Goal: Information Seeking & Learning: Learn about a topic

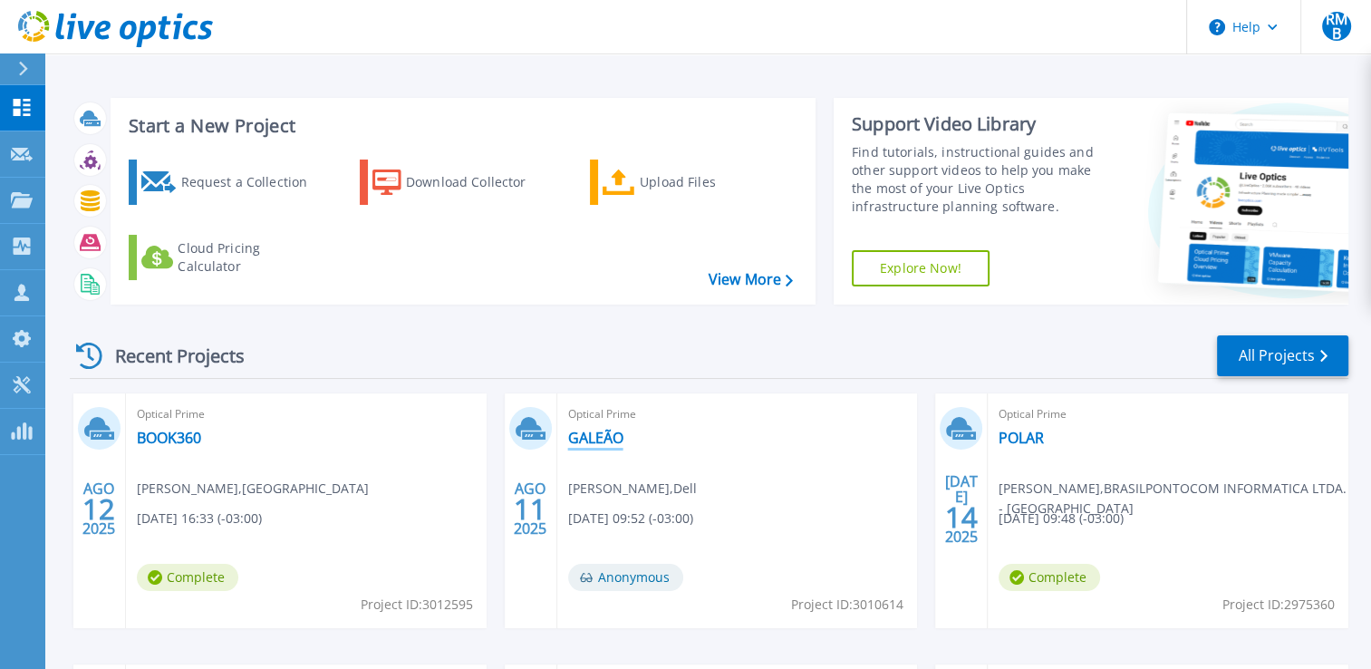
click at [583, 437] on link "GALEÃO" at bounding box center [595, 437] width 55 height 18
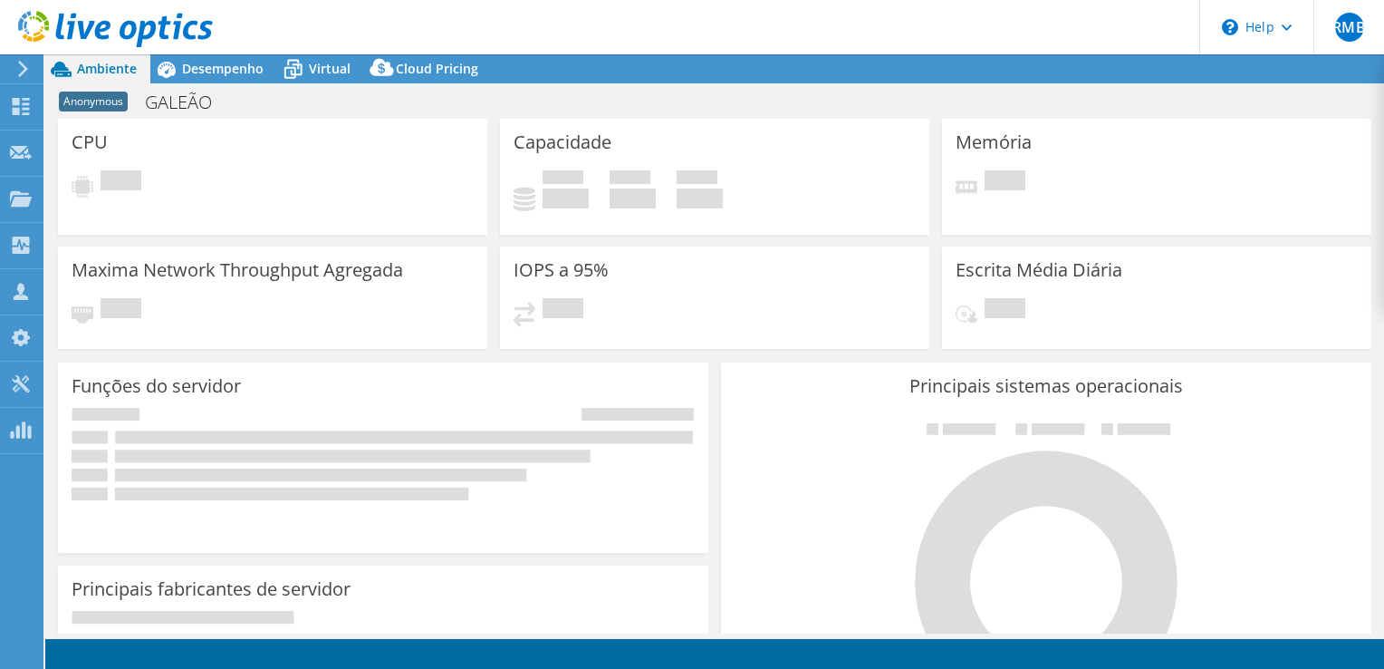
select select "USD"
click at [213, 68] on span "Desempenho" at bounding box center [223, 68] width 82 height 17
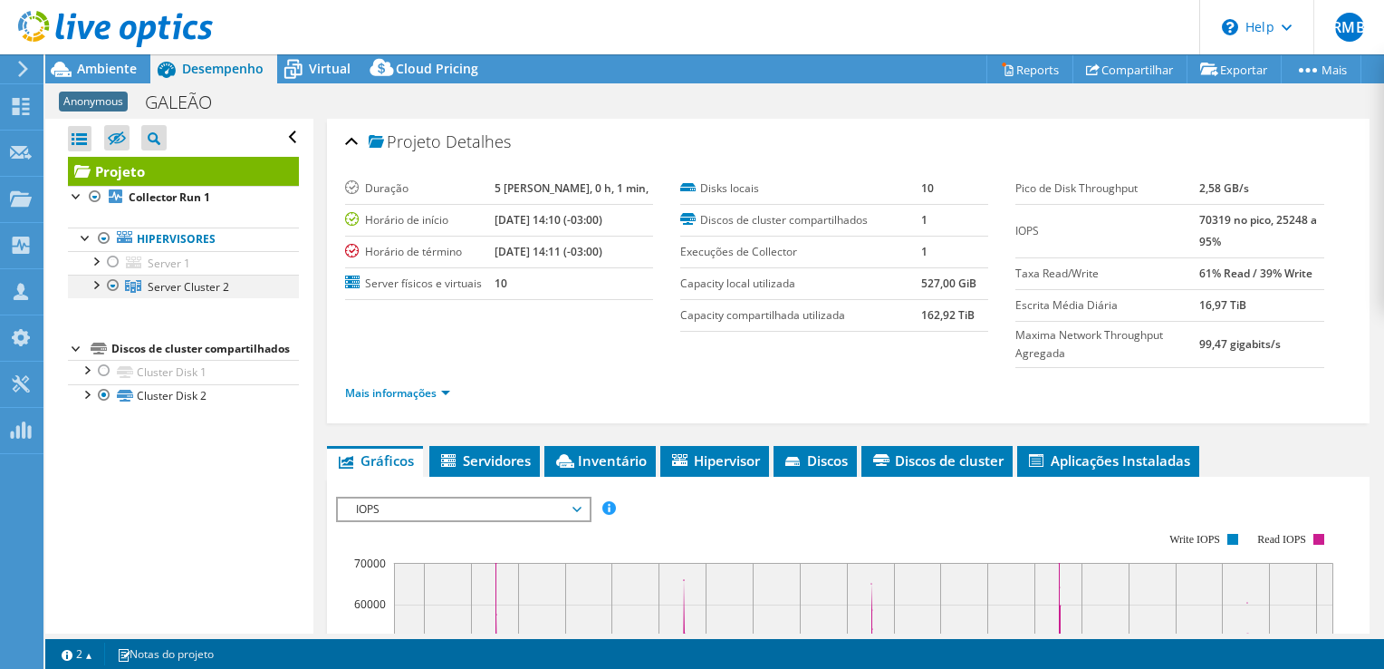
click at [86, 281] on div at bounding box center [95, 283] width 18 height 18
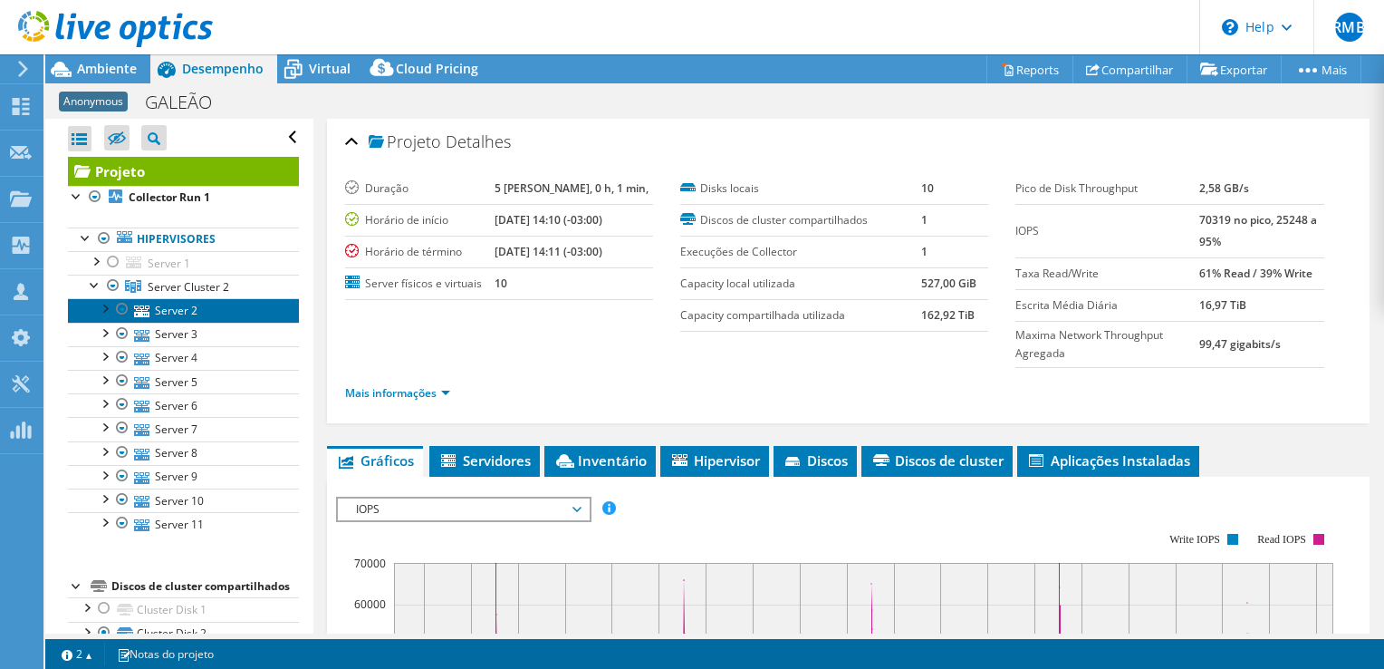
click at [206, 312] on link "Server 2" at bounding box center [183, 310] width 231 height 24
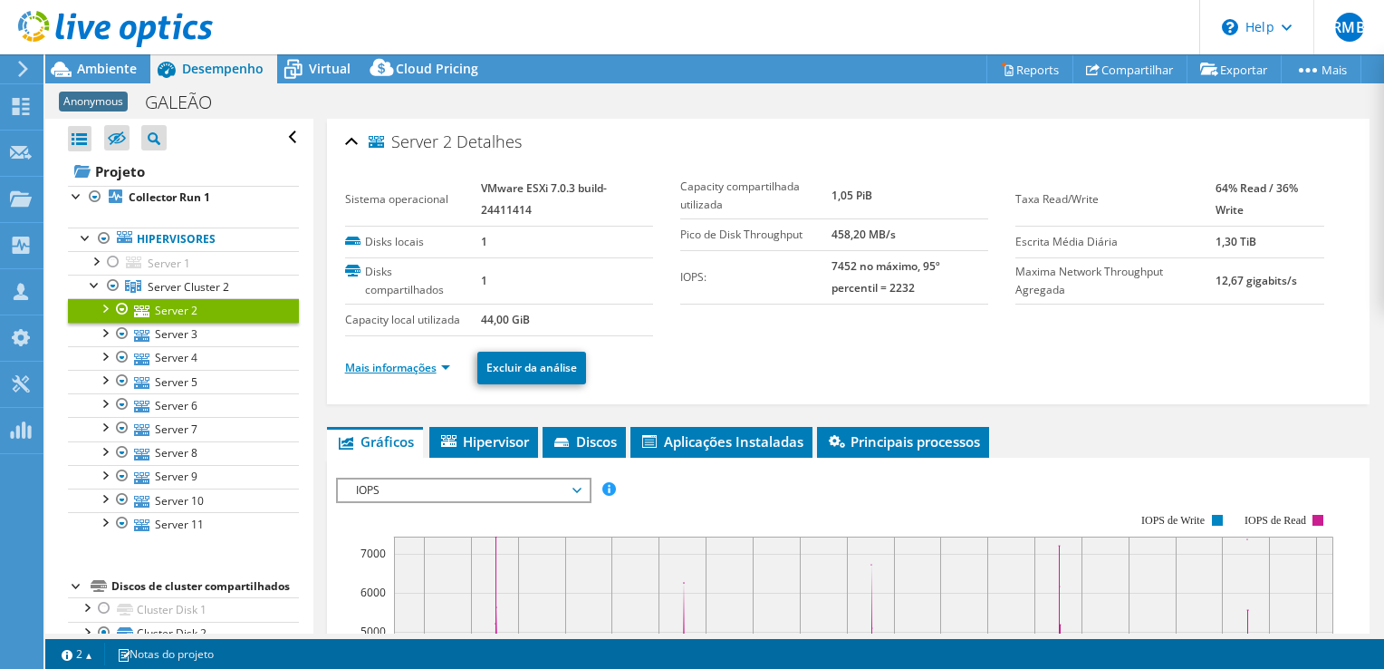
click at [391, 360] on link "Mais informações" at bounding box center [397, 367] width 105 height 15
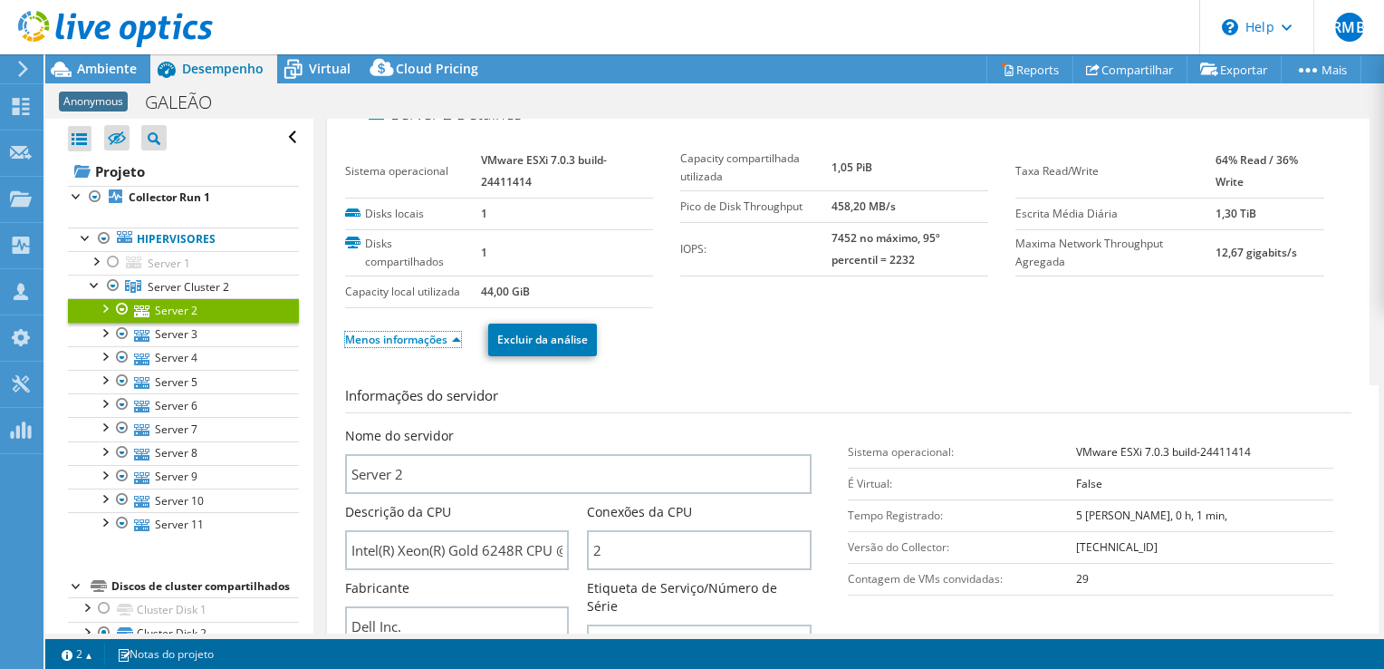
scroll to position [272, 0]
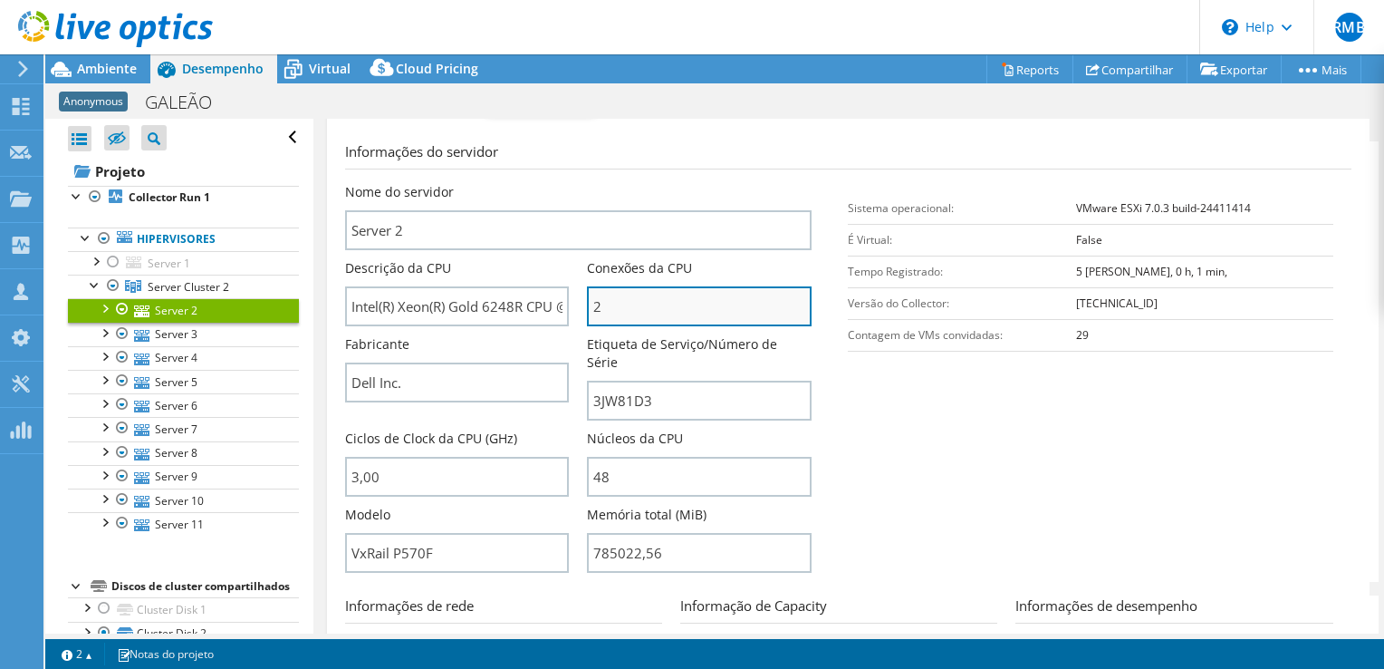
click at [618, 295] on input "2" at bounding box center [699, 306] width 225 height 40
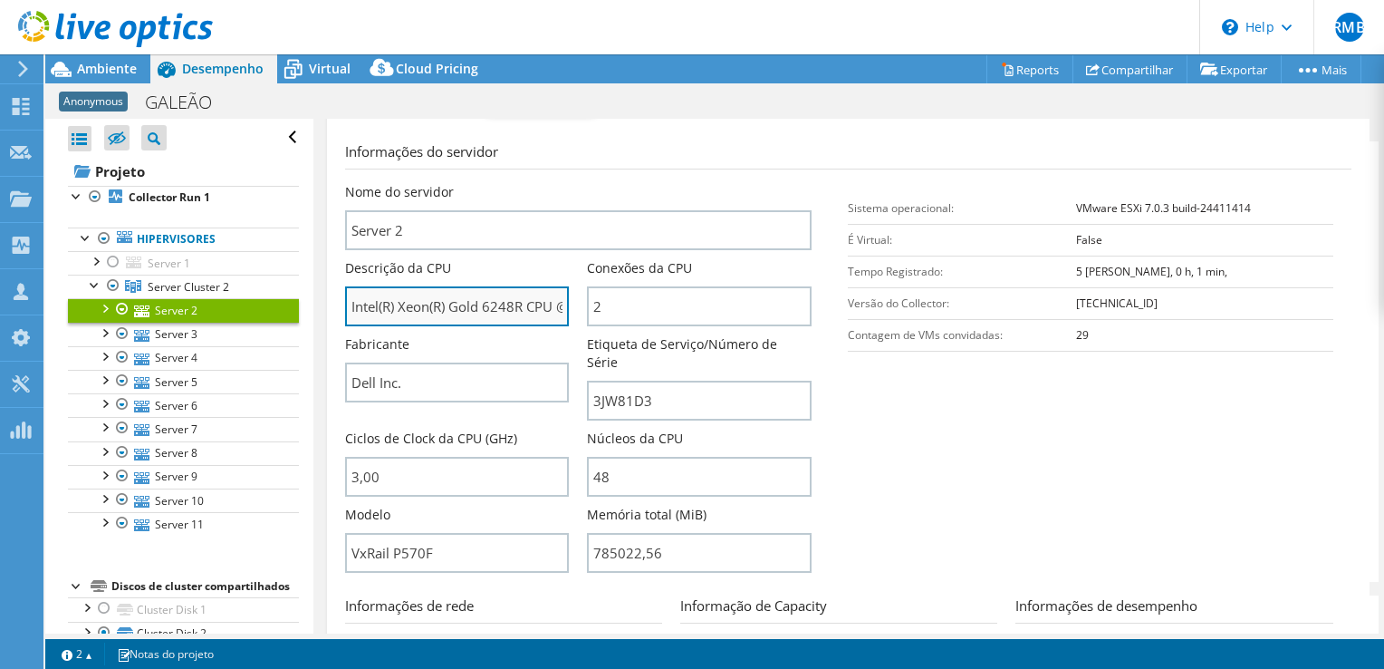
click at [502, 303] on input "Intel(R) Xeon(R) Gold 6248R CPU @ 3.00GHz 299 GHz" at bounding box center [457, 306] width 225 height 40
click at [506, 303] on input "Intel(R) Xeon(R) Gold 6248R CPU @ 3.00GHz 299 GHz" at bounding box center [457, 306] width 225 height 40
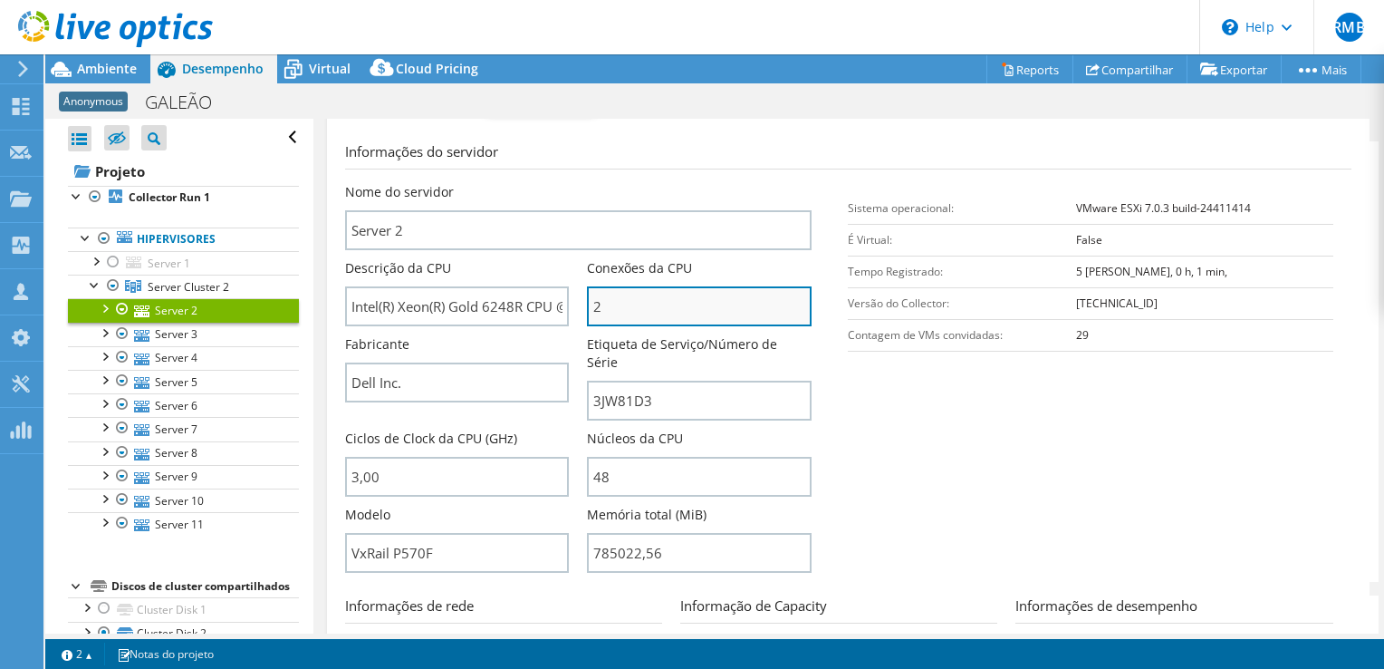
click at [662, 303] on input "2" at bounding box center [699, 306] width 225 height 40
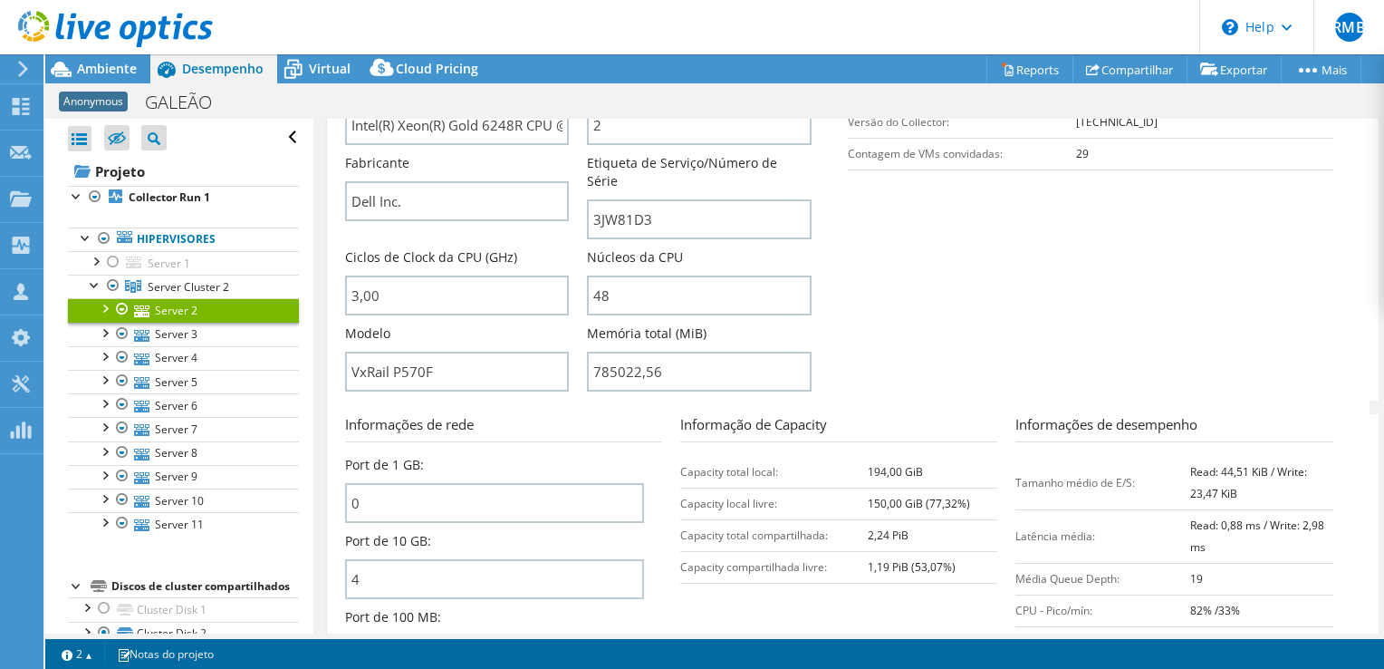
click at [873, 319] on section "Informações do servidor Nome do servidor Server 2 Descrição da CPU Intel(R) Xeo…" at bounding box center [852, 180] width 1015 height 440
click at [172, 312] on link "Server 2" at bounding box center [183, 310] width 231 height 24
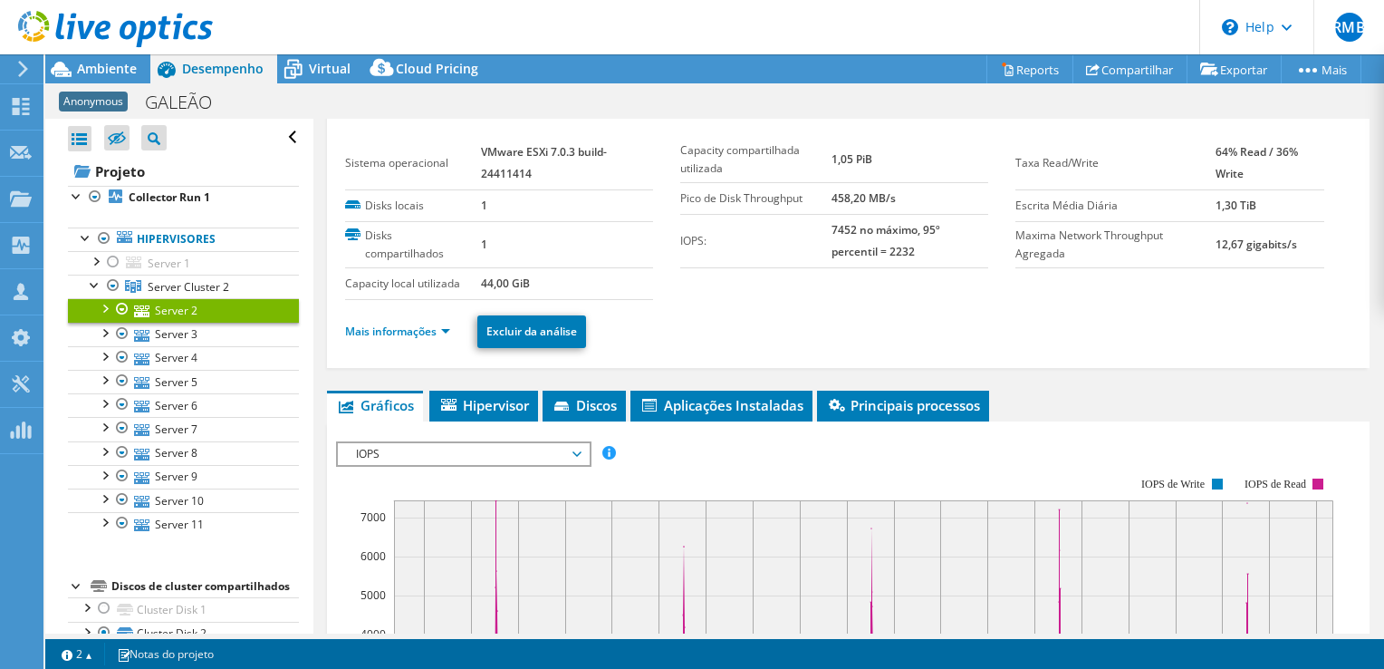
scroll to position [0, 0]
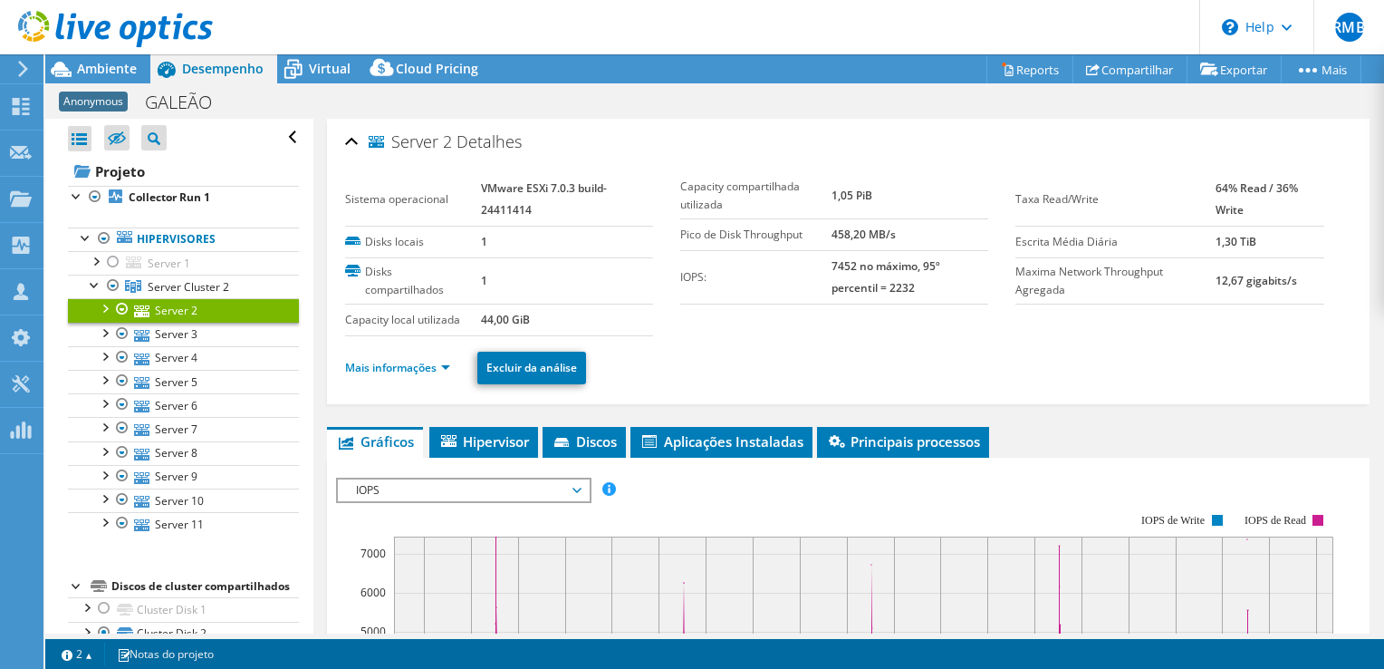
click at [478, 322] on label "Capacity local utilizada" at bounding box center [413, 320] width 137 height 18
click at [531, 321] on td "44,00 GiB" at bounding box center [567, 319] width 172 height 32
drag, startPoint x: 531, startPoint y: 321, endPoint x: 464, endPoint y: 320, distance: 67.0
click at [464, 320] on tr "Capacity local utilizada 44,00 GiB" at bounding box center [499, 319] width 308 height 32
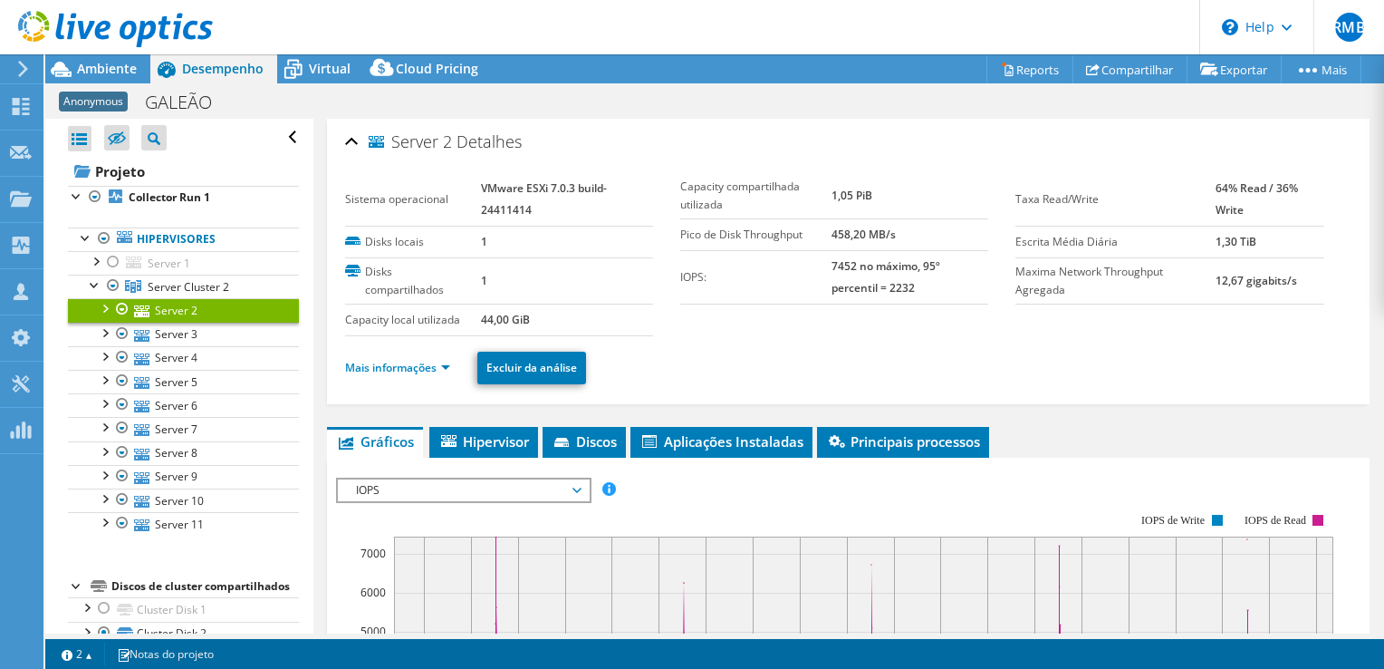
click at [464, 320] on label "Capacity local utilizada" at bounding box center [413, 320] width 137 height 18
click at [541, 315] on td "44,00 GiB" at bounding box center [567, 319] width 172 height 32
click at [171, 309] on link "Server 2" at bounding box center [183, 310] width 231 height 24
drag, startPoint x: 545, startPoint y: 320, endPoint x: 460, endPoint y: 320, distance: 85.2
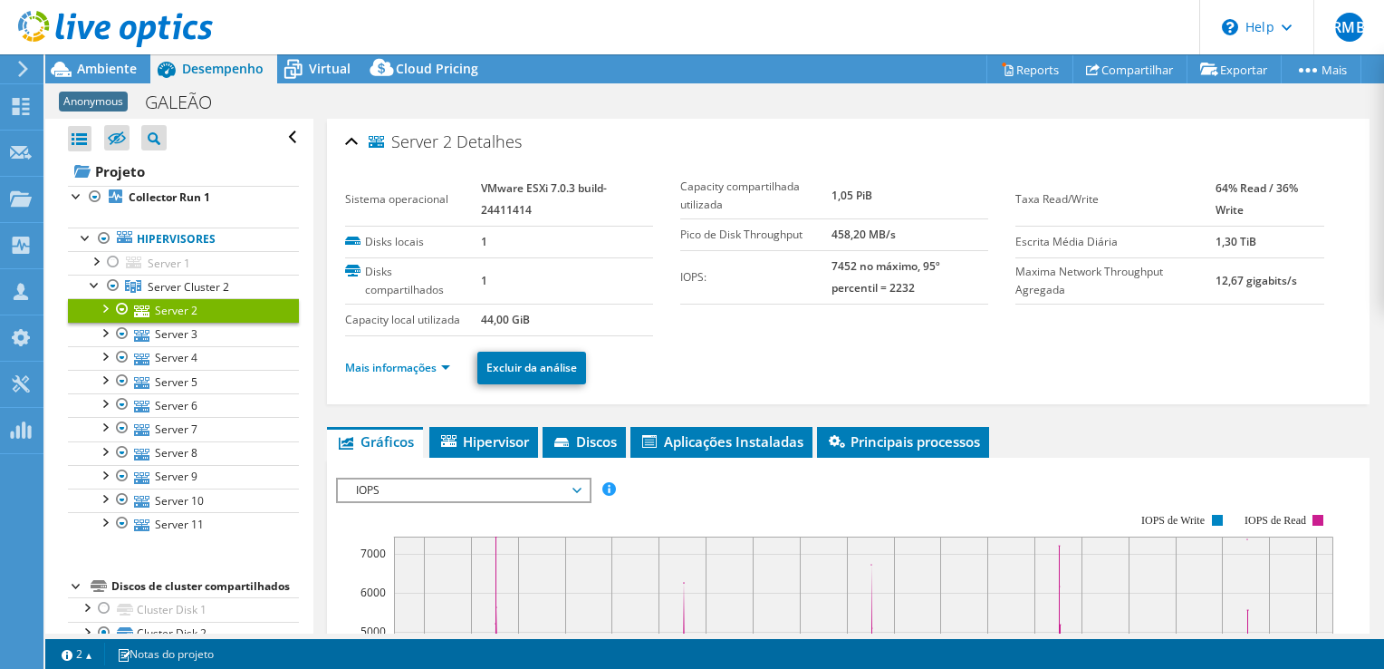
click at [460, 320] on tr "Capacity local utilizada 44,00 GiB" at bounding box center [499, 319] width 308 height 32
drag, startPoint x: 460, startPoint y: 320, endPoint x: 554, endPoint y: 320, distance: 94.2
click at [554, 320] on td "44,00 GiB" at bounding box center [567, 319] width 172 height 32
click at [112, 67] on span "Ambiente" at bounding box center [107, 68] width 60 height 17
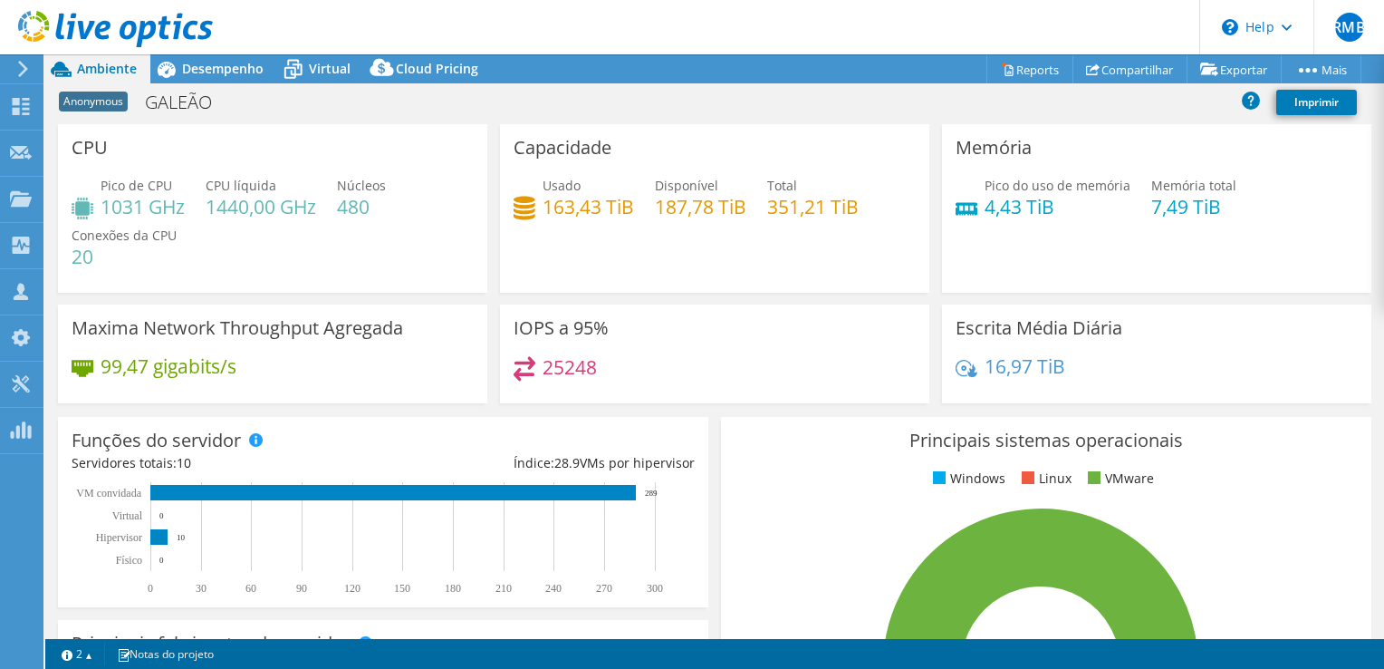
click at [125, 26] on use at bounding box center [115, 29] width 195 height 36
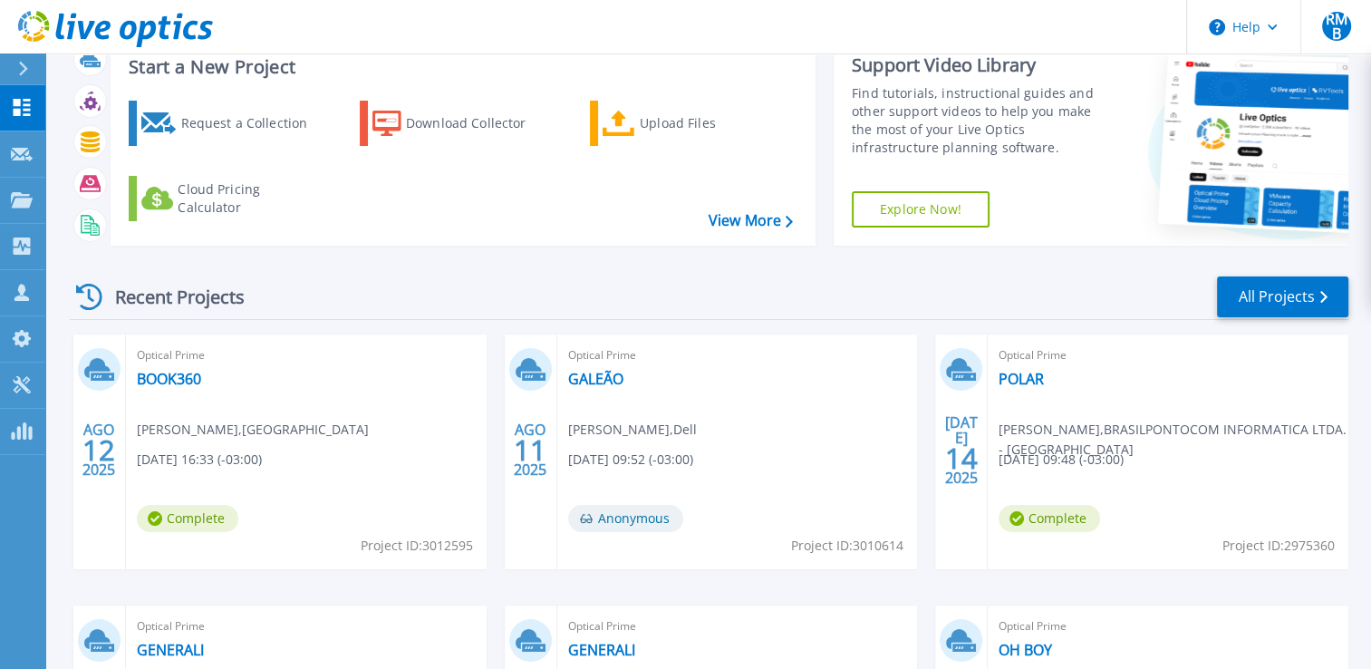
scroll to position [91, 0]
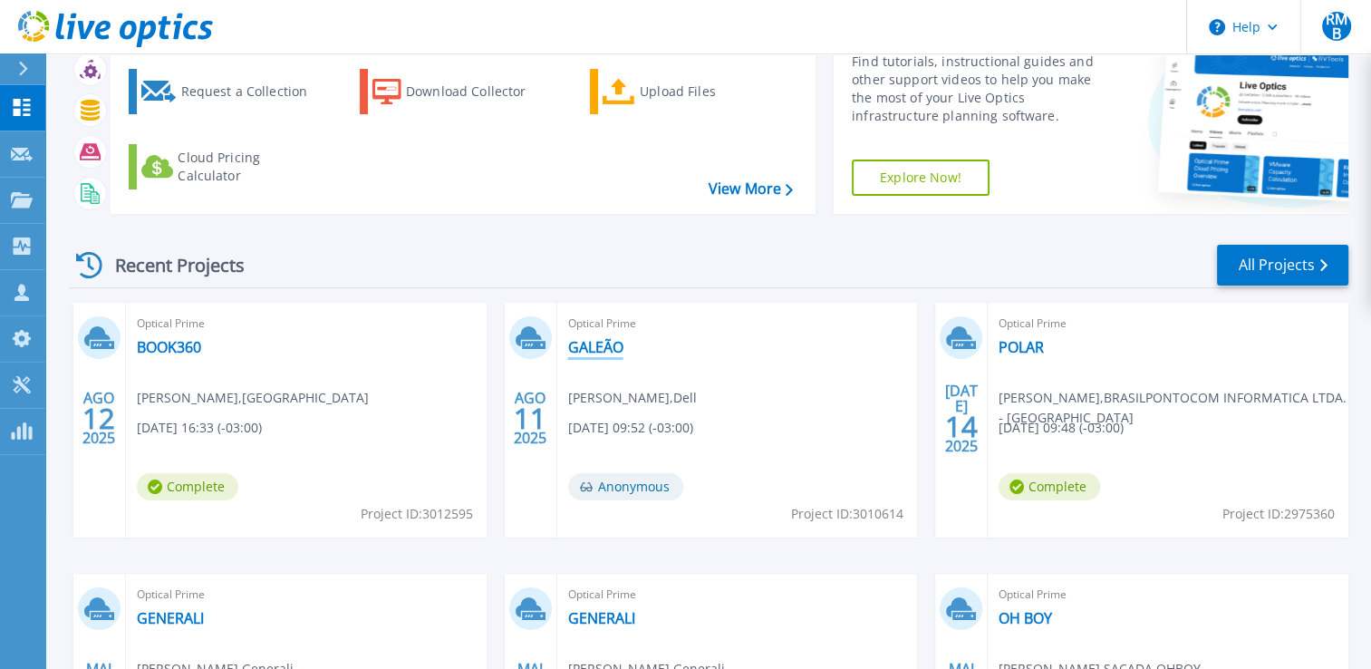
click at [591, 343] on link "GALEÃO" at bounding box center [595, 347] width 55 height 18
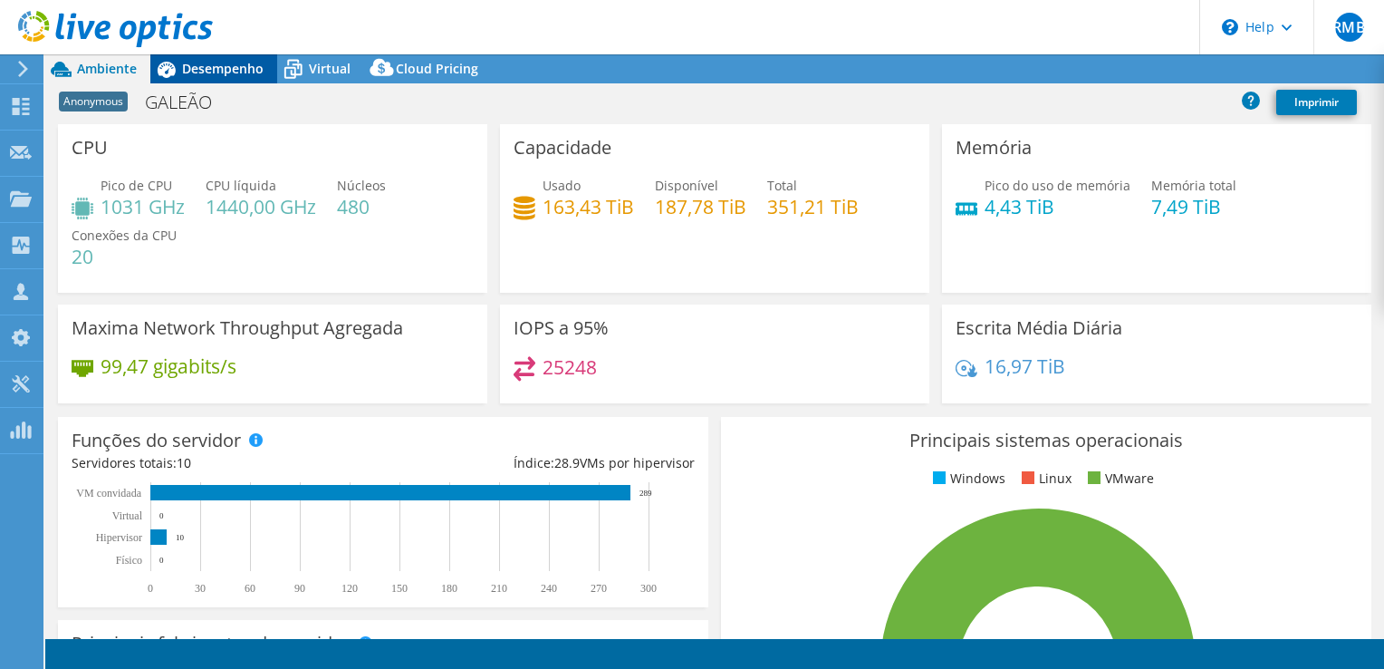
click at [210, 62] on span "Desempenho" at bounding box center [223, 68] width 82 height 17
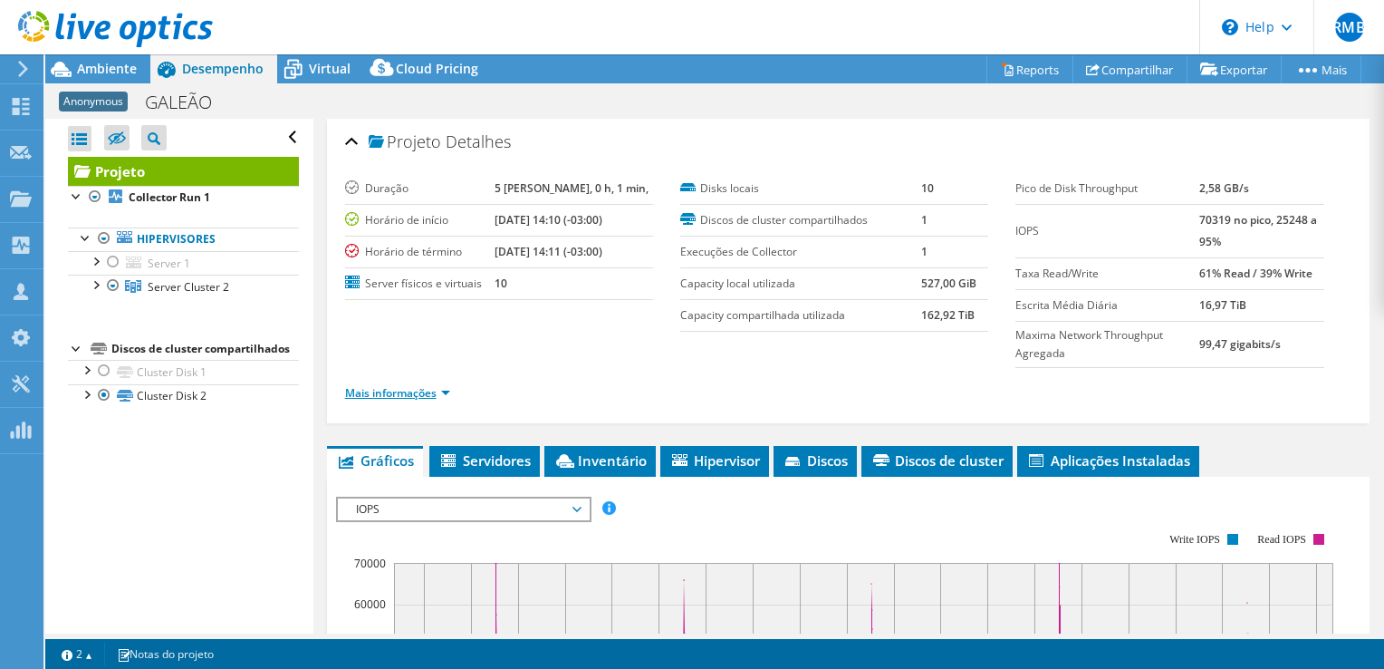
click at [402, 387] on link "Mais informações" at bounding box center [397, 392] width 105 height 15
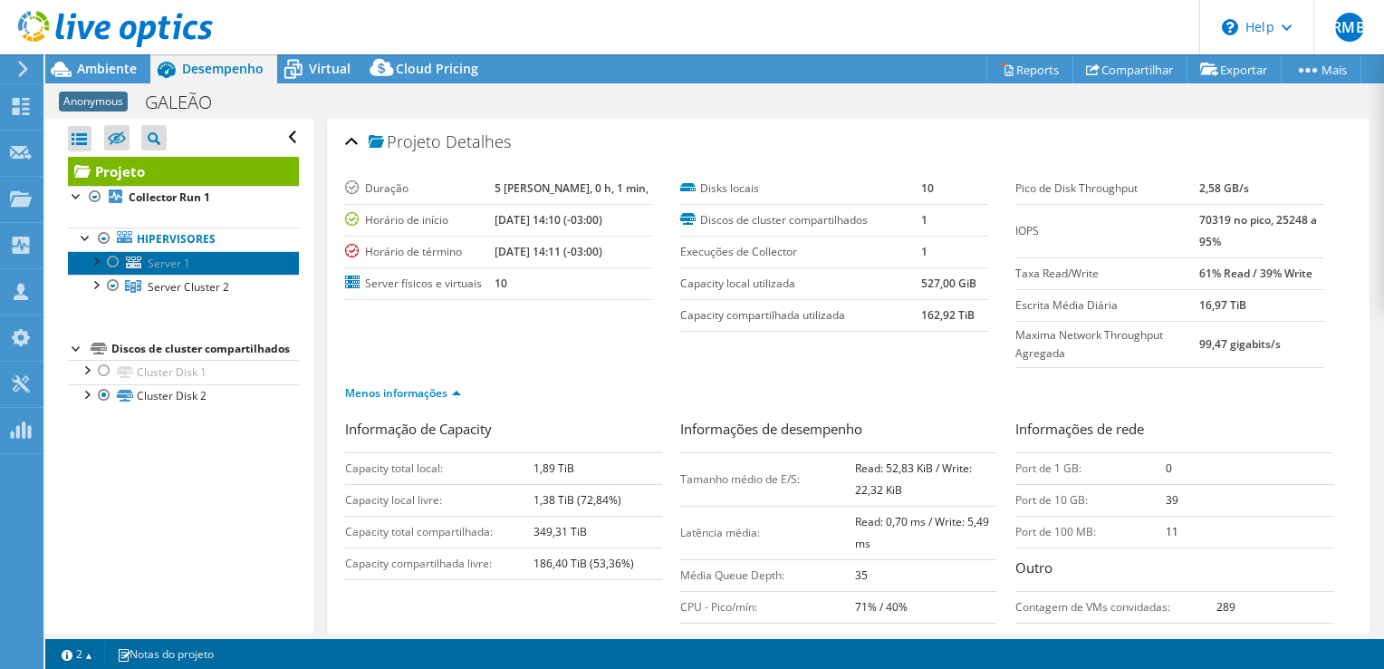
click at [175, 262] on span "Server 1" at bounding box center [169, 262] width 43 height 15
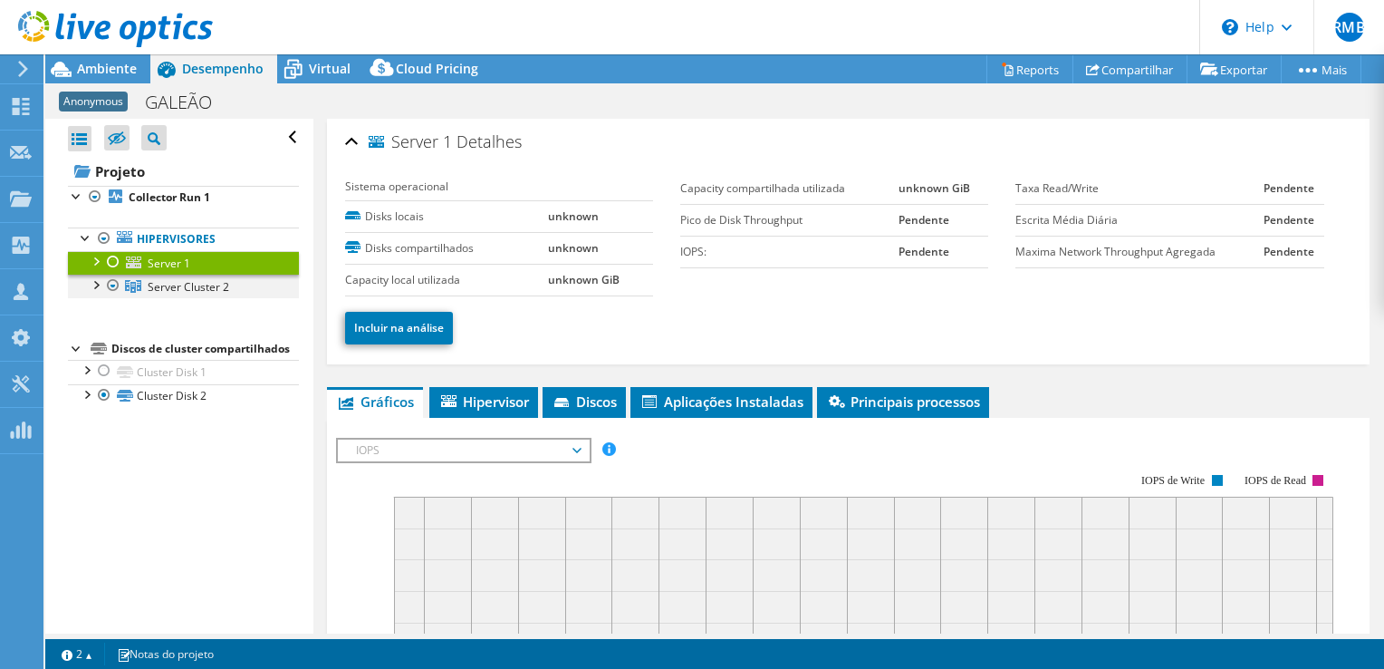
click at [93, 286] on div at bounding box center [95, 283] width 18 height 18
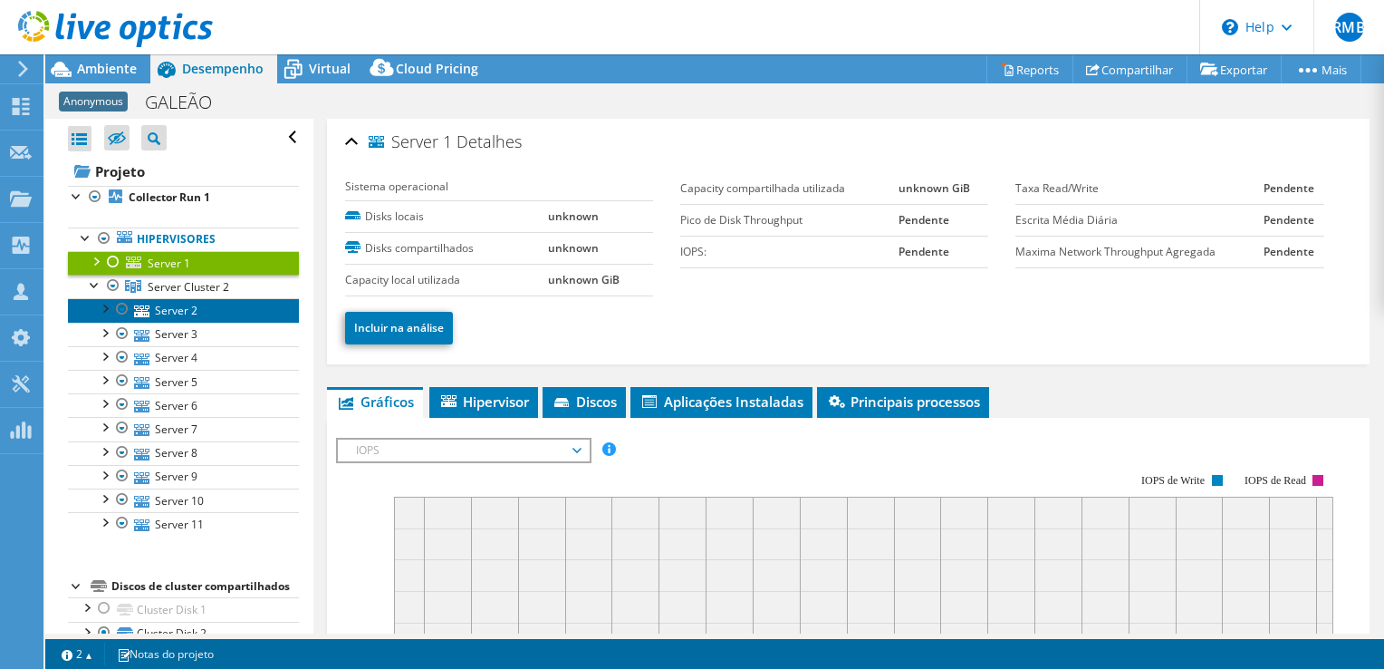
click at [206, 310] on link "Server 2" at bounding box center [183, 310] width 231 height 24
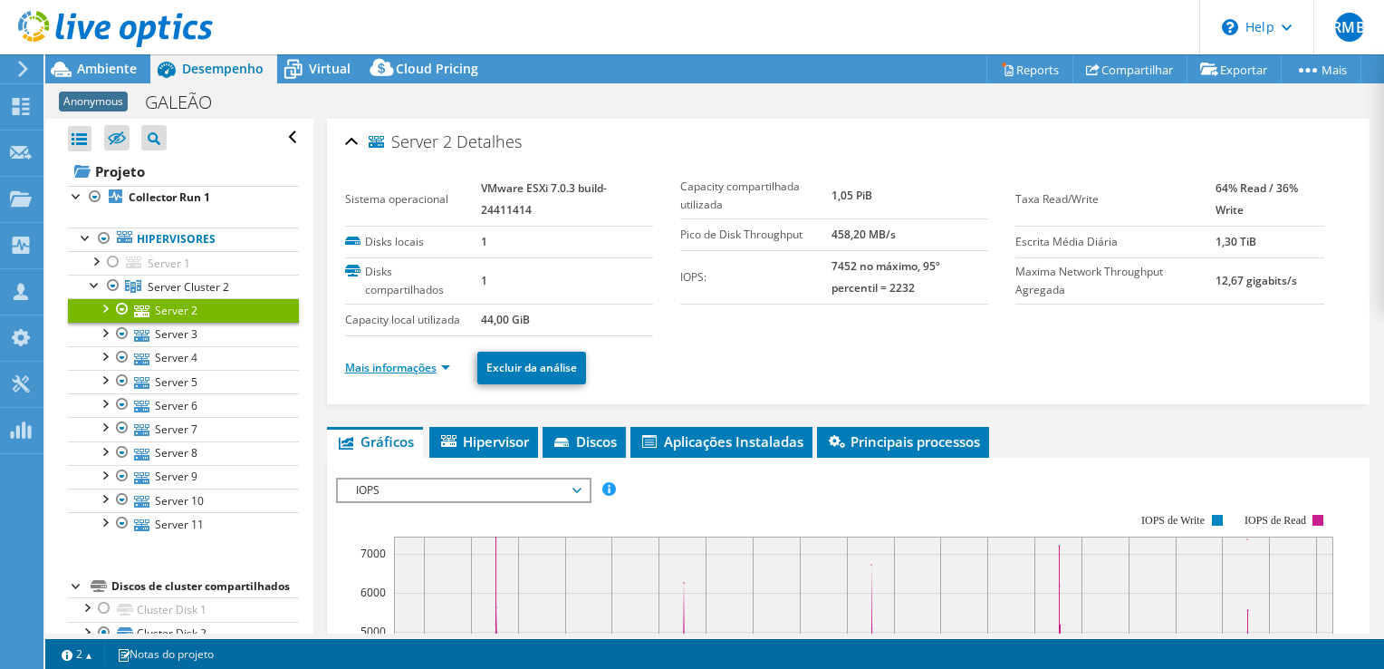
click at [392, 368] on link "Mais informações" at bounding box center [397, 367] width 105 height 15
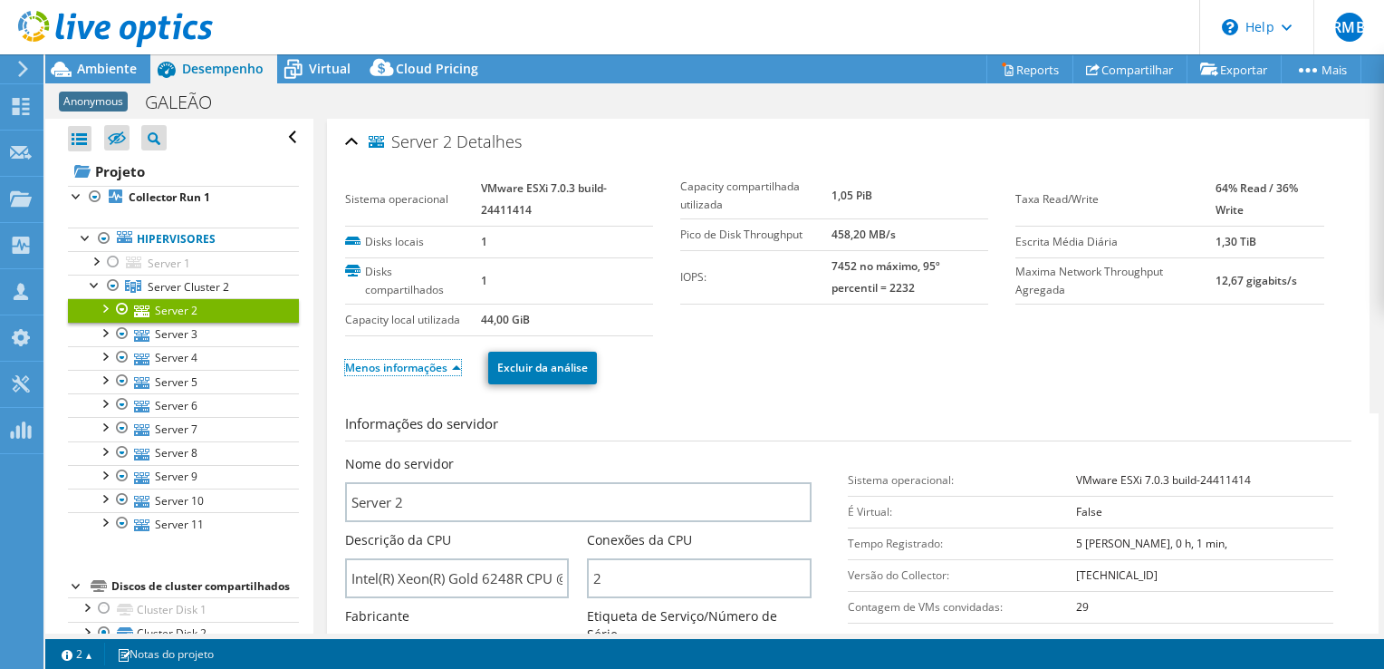
scroll to position [272, 0]
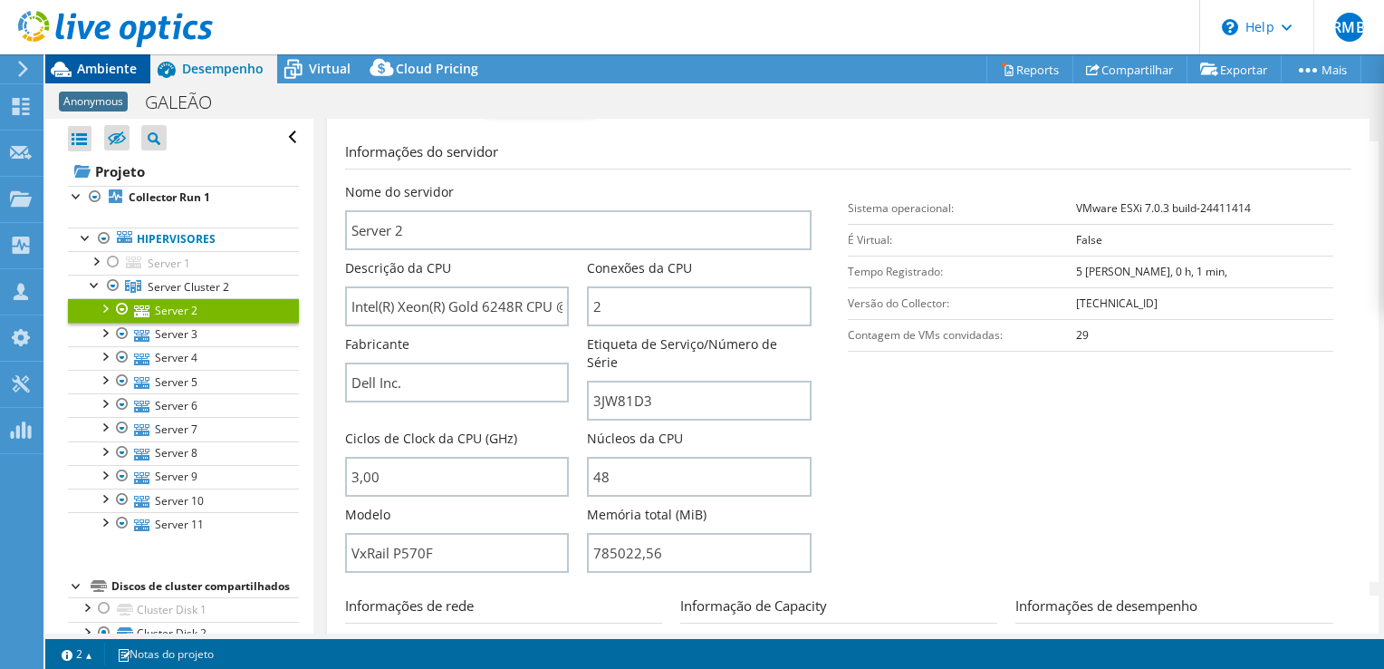
click at [95, 61] on span "Ambiente" at bounding box center [107, 68] width 60 height 17
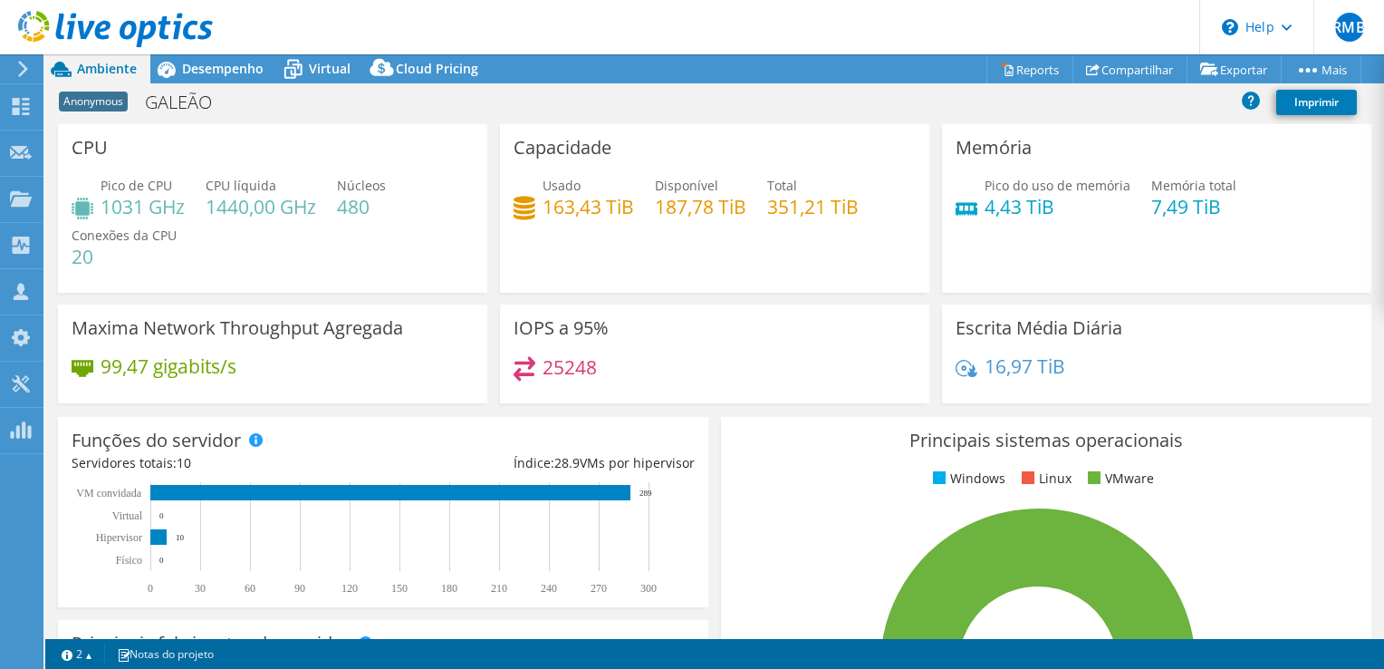
click at [563, 364] on h4 "25248" at bounding box center [570, 367] width 54 height 20
drag, startPoint x: 563, startPoint y: 364, endPoint x: 627, endPoint y: 366, distance: 63.4
click at [627, 366] on div "25248" at bounding box center [715, 375] width 402 height 39
click at [566, 363] on h4 "25248" at bounding box center [570, 367] width 54 height 20
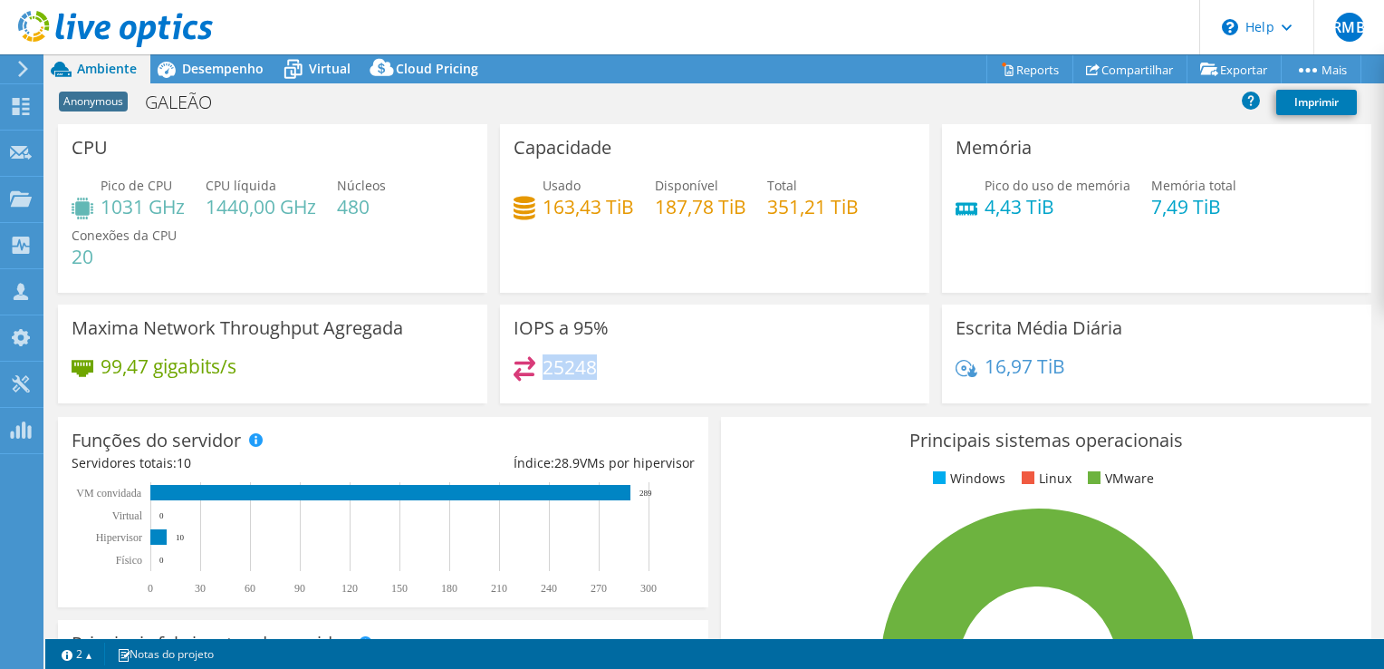
click at [566, 363] on h4 "25248" at bounding box center [570, 367] width 54 height 20
drag, startPoint x: 566, startPoint y: 363, endPoint x: 637, endPoint y: 379, distance: 72.3
click at [637, 379] on div "25248" at bounding box center [715, 375] width 402 height 39
click at [544, 363] on h4 "25248" at bounding box center [570, 367] width 54 height 20
click at [546, 363] on h4 "25248" at bounding box center [570, 367] width 54 height 20
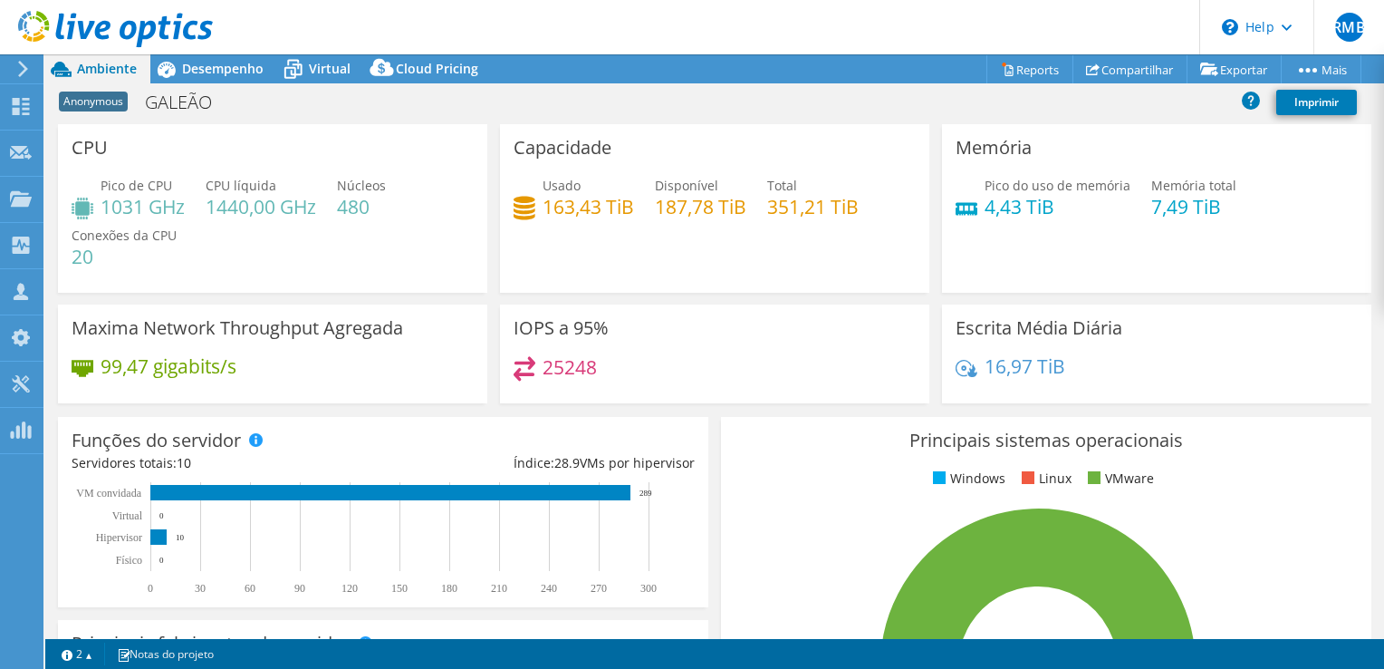
drag, startPoint x: 546, startPoint y: 363, endPoint x: 660, endPoint y: 379, distance: 115.2
click at [660, 379] on div "25248" at bounding box center [715, 375] width 402 height 39
drag, startPoint x: 608, startPoint y: 367, endPoint x: 506, endPoint y: 367, distance: 101.5
click at [506, 367] on div "IOPS a 95% 25248" at bounding box center [714, 353] width 429 height 99
drag, startPoint x: 506, startPoint y: 367, endPoint x: 662, endPoint y: 382, distance: 156.6
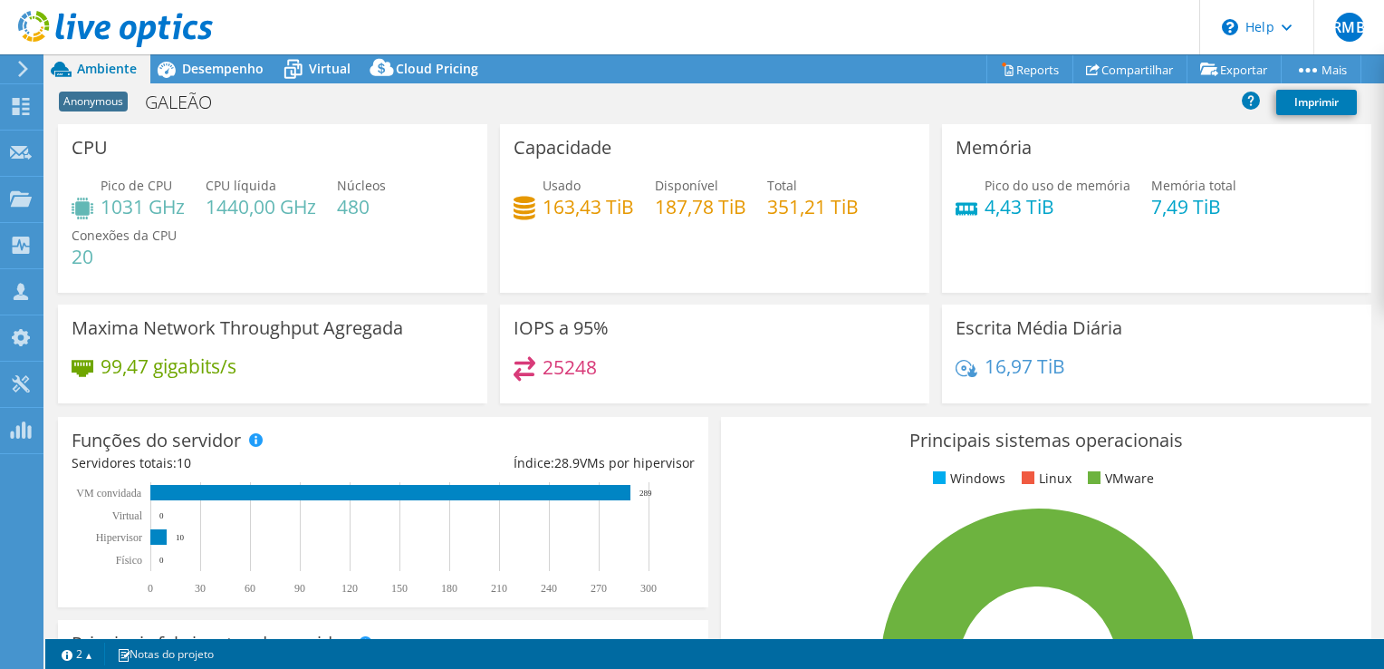
click at [662, 382] on div "25248" at bounding box center [715, 375] width 402 height 39
drag, startPoint x: 663, startPoint y: 346, endPoint x: 484, endPoint y: 358, distance: 179.8
click at [484, 358] on div "CPU Pico de CPU 1031 GHz CPU líquida 1440,00 GHz Núcleos 480 Conexões da CPU 20…" at bounding box center [715, 269] width 1326 height 291
drag, startPoint x: 484, startPoint y: 358, endPoint x: 631, endPoint y: 375, distance: 148.7
click at [631, 375] on div "25248" at bounding box center [715, 375] width 402 height 39
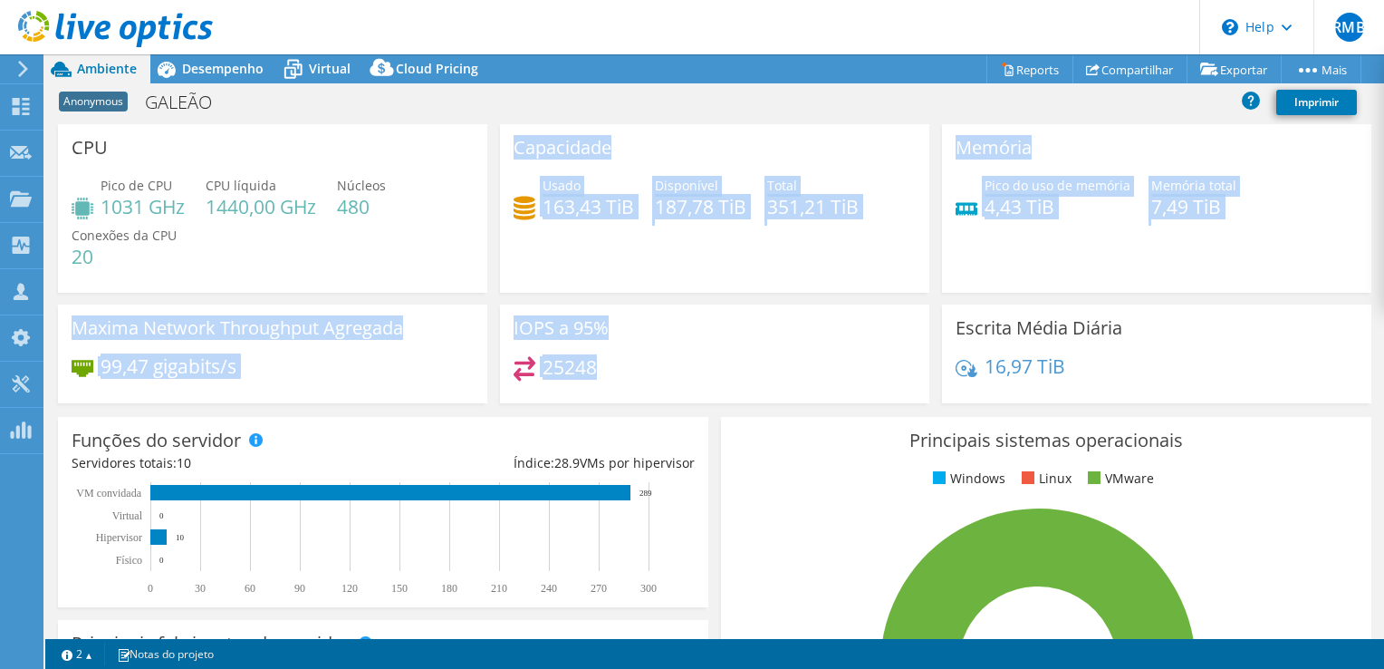
drag, startPoint x: 616, startPoint y: 368, endPoint x: 421, endPoint y: 296, distance: 207.5
click at [421, 296] on div "CPU Pico de CPU 1031 GHz CPU líquida 1440,00 GHz Núcleos 480 Conexões da CPU 20…" at bounding box center [715, 269] width 1326 height 291
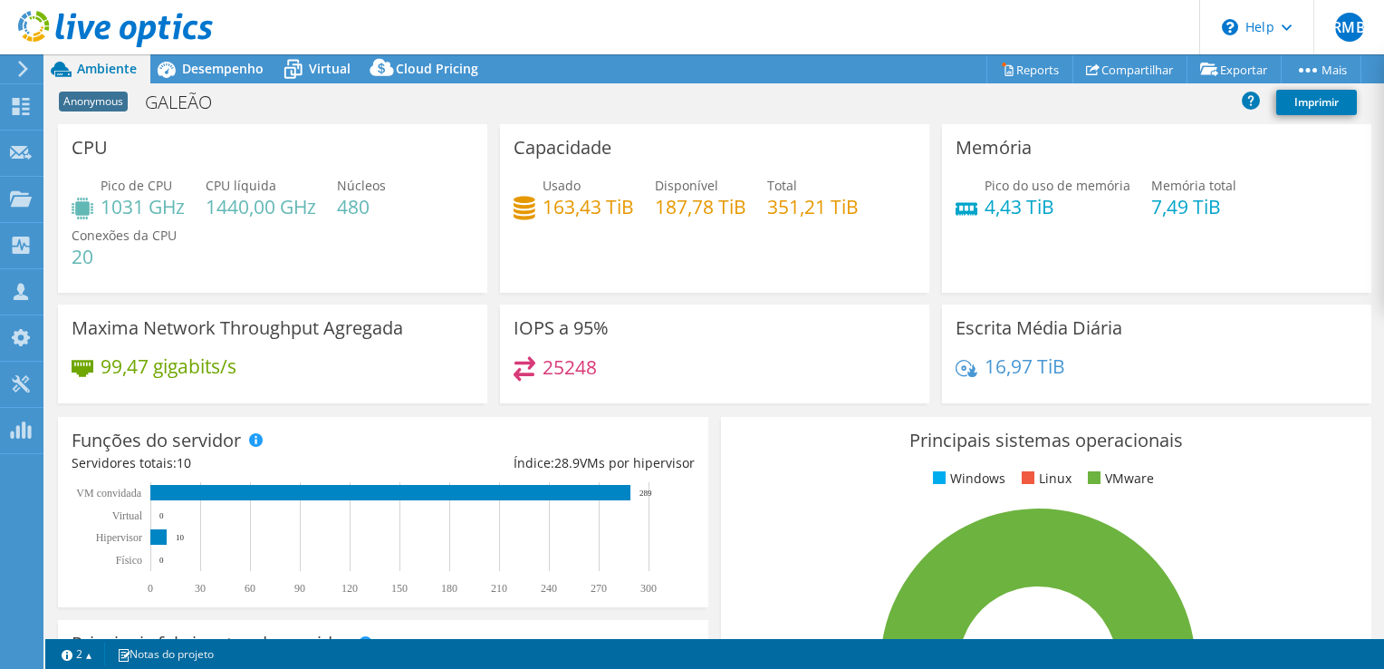
drag, startPoint x: 421, startPoint y: 296, endPoint x: 642, endPoint y: 376, distance: 235.0
click at [642, 376] on div "25248" at bounding box center [715, 375] width 402 height 39
drag, startPoint x: 602, startPoint y: 368, endPoint x: 522, endPoint y: 366, distance: 79.7
click at [522, 366] on div "25248" at bounding box center [715, 375] width 402 height 39
drag, startPoint x: 522, startPoint y: 366, endPoint x: 649, endPoint y: 390, distance: 129.0
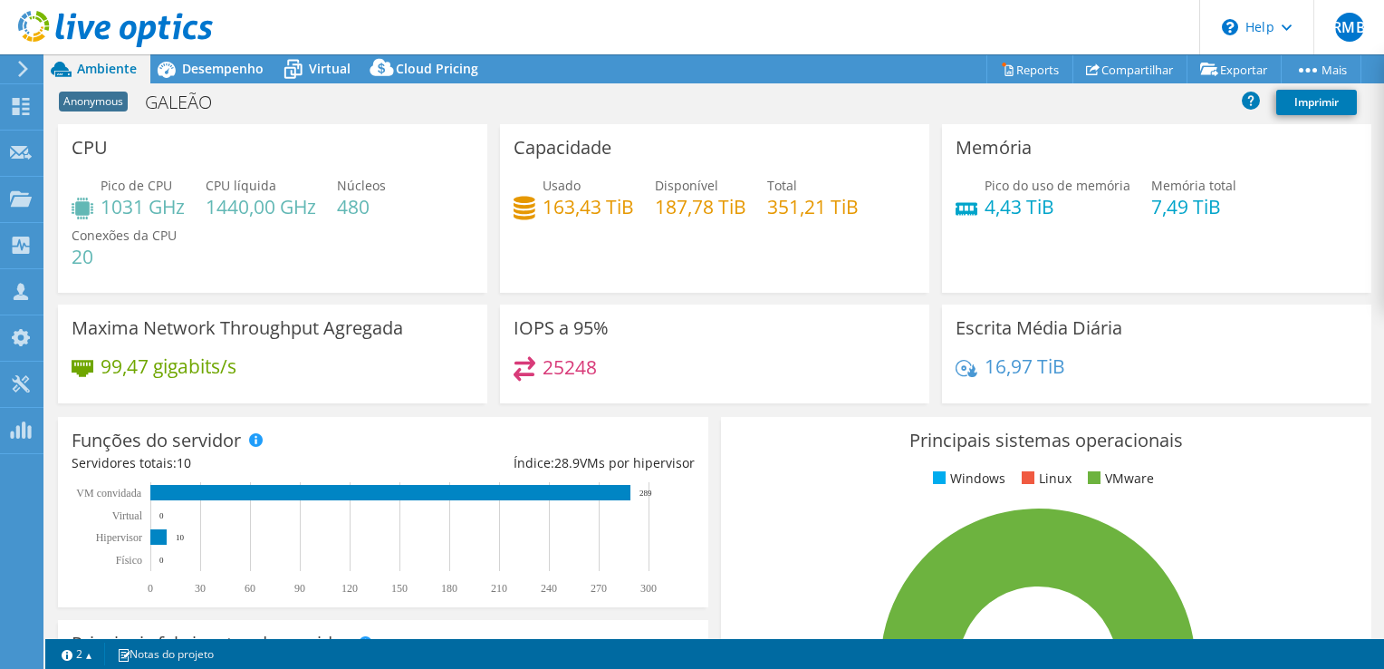
click at [649, 390] on div "25248" at bounding box center [715, 375] width 402 height 39
click at [562, 322] on h3 "IOPS a 95%" at bounding box center [561, 328] width 95 height 20
click at [590, 328] on h3 "IOPS a 95%" at bounding box center [561, 328] width 95 height 20
drag, startPoint x: 606, startPoint y: 328, endPoint x: 478, endPoint y: 328, distance: 127.7
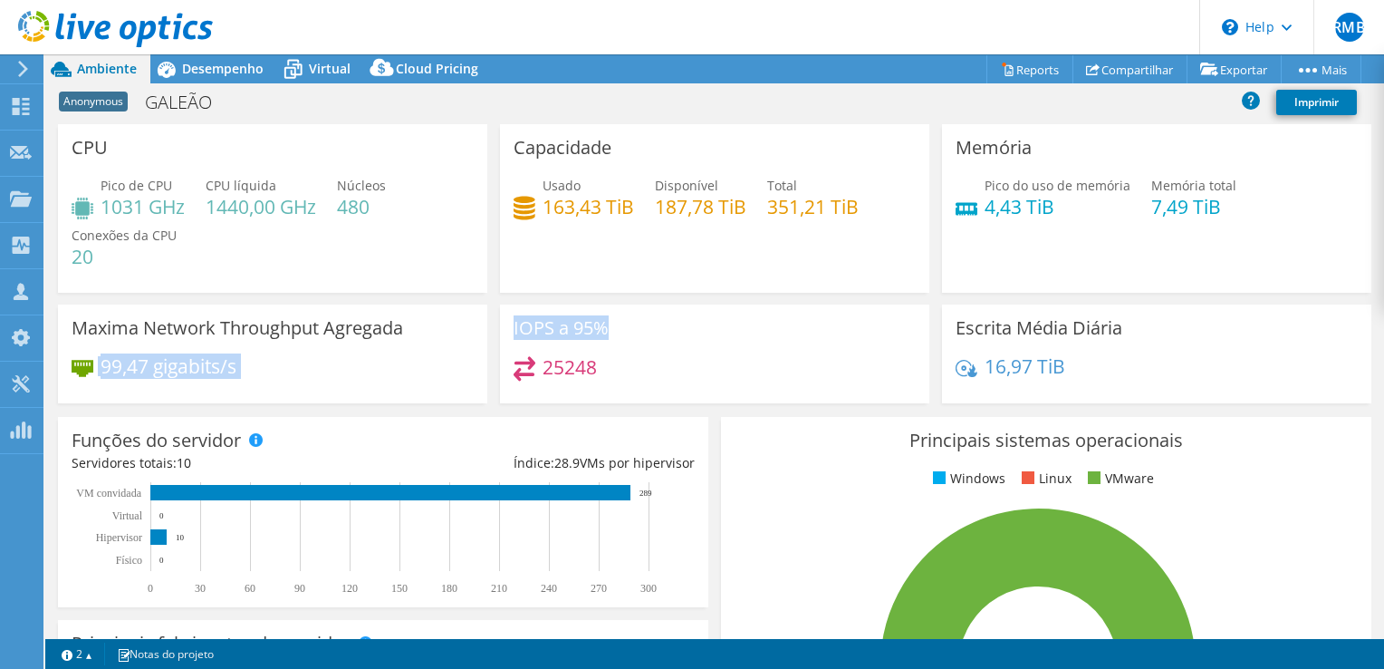
click at [478, 328] on div "CPU Pico de CPU 1031 GHz CPU líquida 1440,00 GHz Núcleos 480 Conexões da CPU 20…" at bounding box center [715, 269] width 1326 height 291
drag, startPoint x: 478, startPoint y: 328, endPoint x: 624, endPoint y: 371, distance: 152.2
click at [624, 371] on div "25248" at bounding box center [715, 375] width 402 height 39
click at [606, 326] on div "IOPS a 95% 25248" at bounding box center [714, 353] width 429 height 99
drag, startPoint x: 606, startPoint y: 326, endPoint x: 583, endPoint y: 326, distance: 22.6
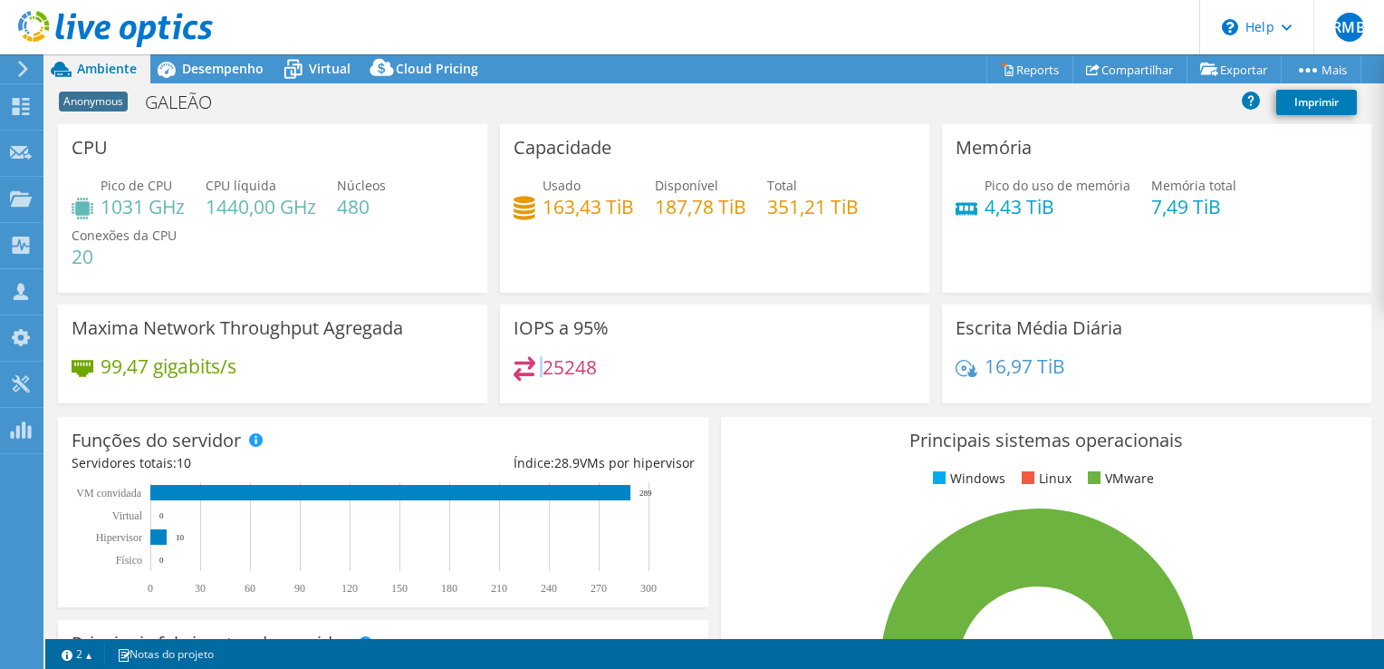
click at [602, 326] on div "IOPS a 95% 25248" at bounding box center [714, 353] width 429 height 99
click at [565, 327] on h3 "IOPS a 95%" at bounding box center [561, 328] width 95 height 20
click at [525, 330] on h3 "IOPS a 95%" at bounding box center [561, 328] width 95 height 20
click at [1249, 335] on div "Escrita Média Diária 16,97 TiB" at bounding box center [1156, 353] width 429 height 99
